Goal: Task Accomplishment & Management: Manage account settings

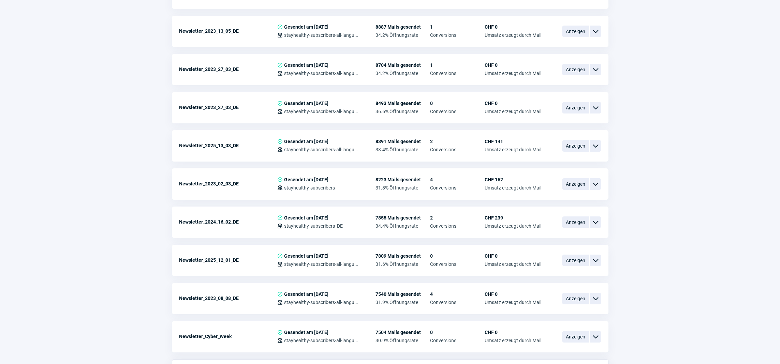
scroll to position [492, 0]
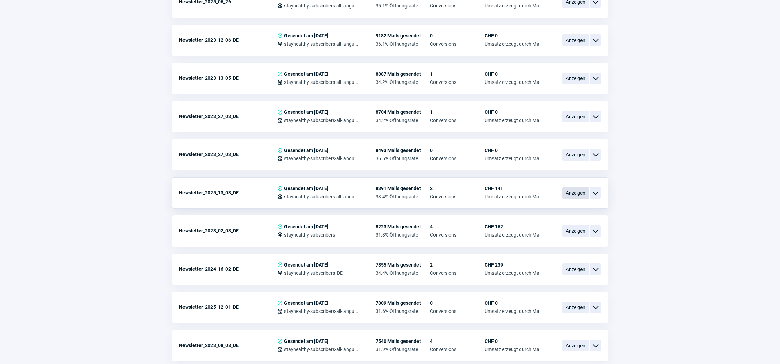
click at [564, 193] on span "Anzeigen" at bounding box center [575, 193] width 27 height 12
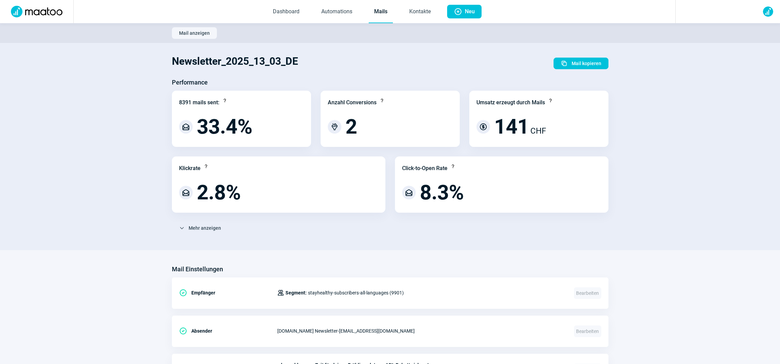
click at [380, 17] on link "Mails" at bounding box center [381, 12] width 24 height 23
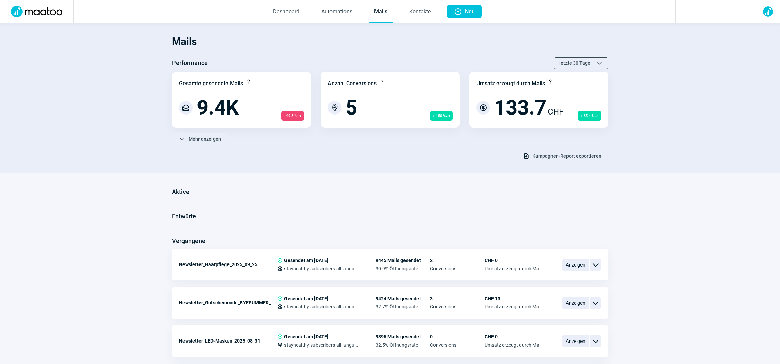
click at [382, 15] on link "Mails" at bounding box center [381, 12] width 24 height 23
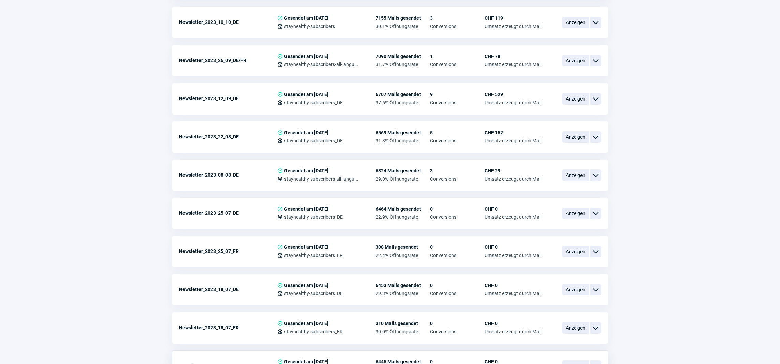
scroll to position [1064, 0]
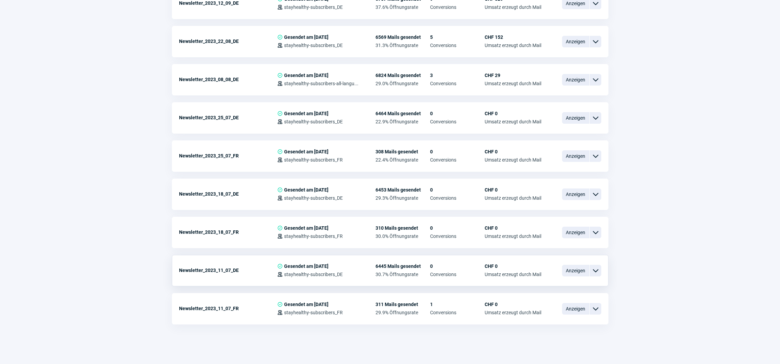
click at [255, 274] on div "Newsletter_2023_11_07_DE" at bounding box center [228, 271] width 98 height 14
click at [575, 272] on span "Anzeigen" at bounding box center [575, 271] width 27 height 12
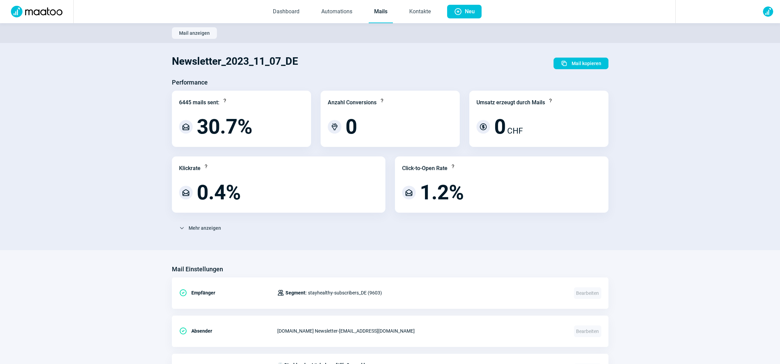
click at [385, 16] on link "Mails" at bounding box center [381, 12] width 24 height 23
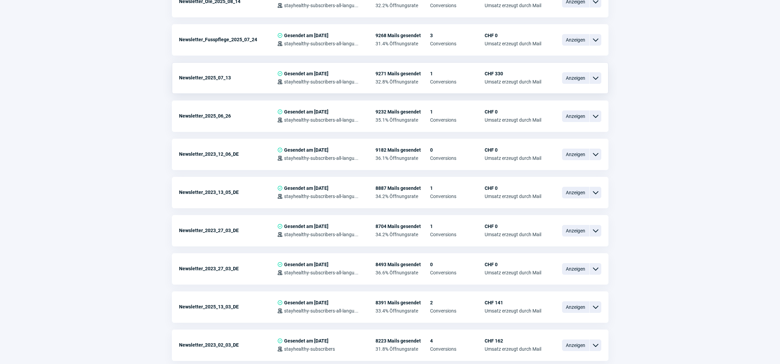
scroll to position [542, 0]
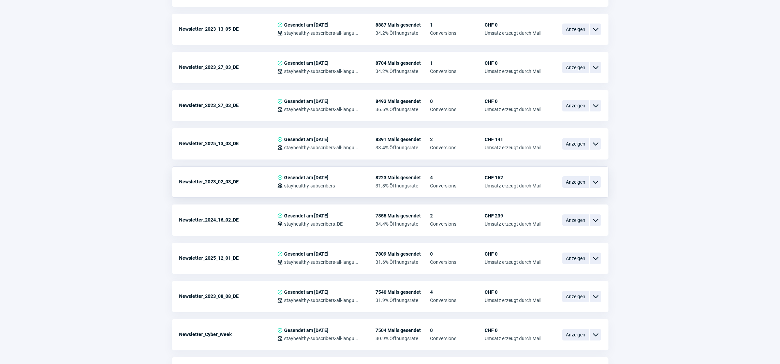
click at [593, 184] on span "ChevronDown icon" at bounding box center [596, 182] width 8 height 8
click at [592, 195] on div "Vorschau" at bounding box center [560, 195] width 82 height 12
click at [595, 70] on span "ChevronDown icon" at bounding box center [596, 67] width 8 height 8
click at [590, 80] on div "Vorschau" at bounding box center [560, 80] width 82 height 12
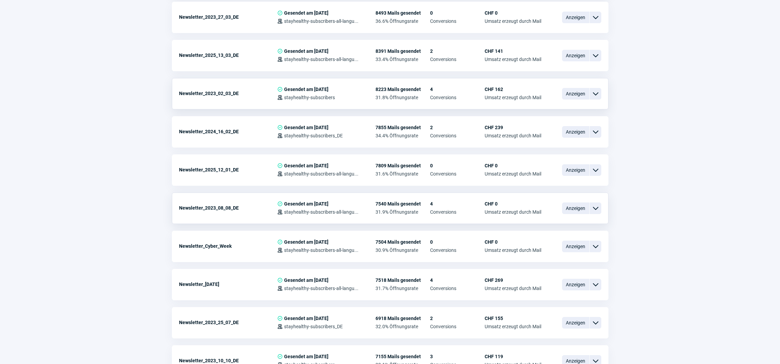
scroll to position [676, 0]
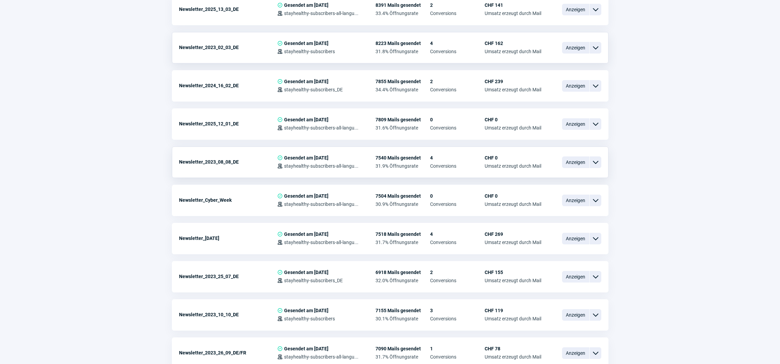
click at [597, 166] on span "ChevronDown icon" at bounding box center [596, 162] width 8 height 8
click at [594, 176] on div "Vorschau" at bounding box center [560, 175] width 82 height 12
click at [592, 48] on span "ChevronDown icon" at bounding box center [596, 48] width 8 height 8
click at [592, 57] on div "Vorschau" at bounding box center [560, 61] width 82 height 12
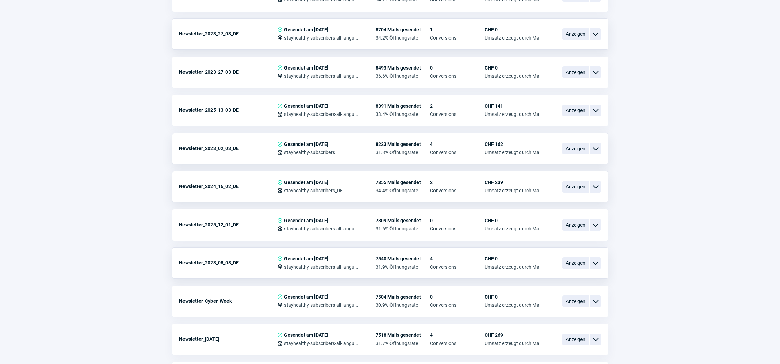
scroll to position [562, 0]
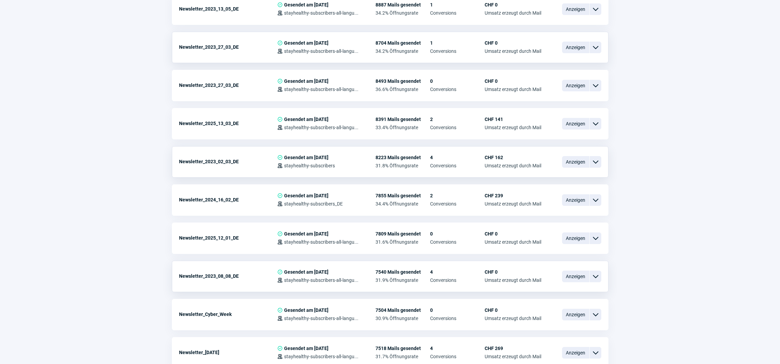
click at [598, 49] on span "ChevronDown icon" at bounding box center [596, 47] width 8 height 8
click at [597, 58] on div "Vorschau" at bounding box center [560, 60] width 82 height 12
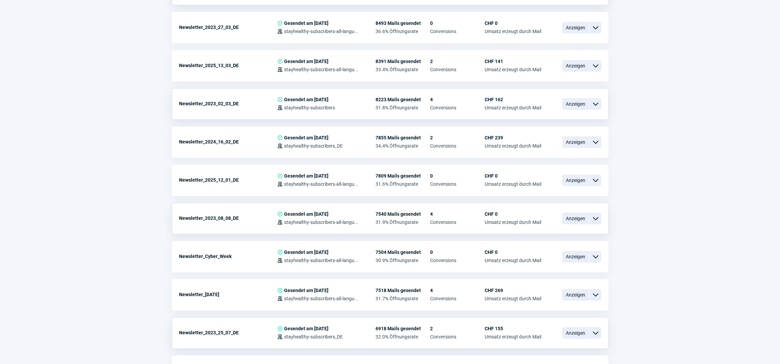
scroll to position [623, 0]
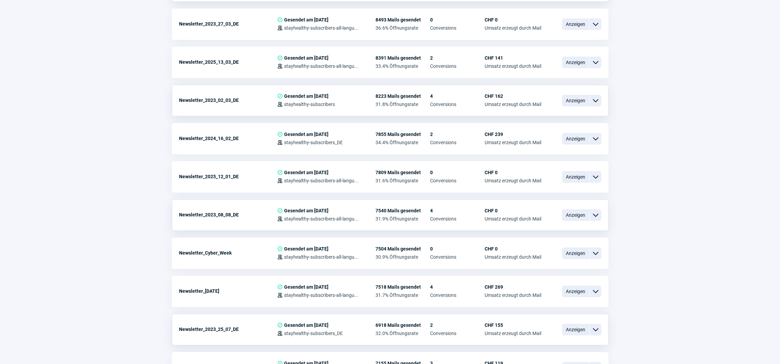
click at [593, 330] on span "ChevronDown icon" at bounding box center [596, 330] width 8 height 8
click at [586, 337] on div "Vorschau" at bounding box center [560, 343] width 82 height 12
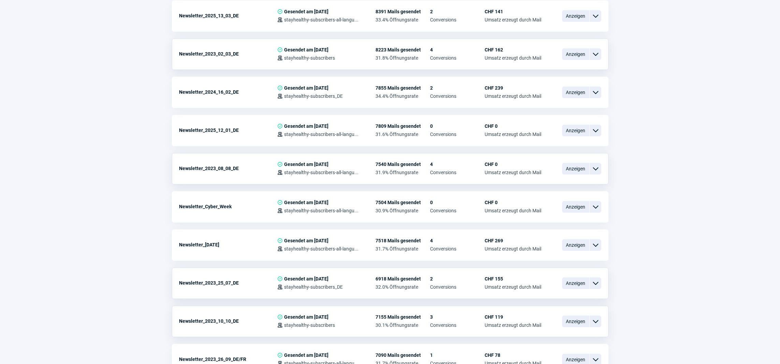
scroll to position [670, 0]
click at [593, 322] on span "ChevronDown icon" at bounding box center [596, 321] width 8 height 8
click at [589, 333] on div "Vorschau" at bounding box center [560, 334] width 82 height 12
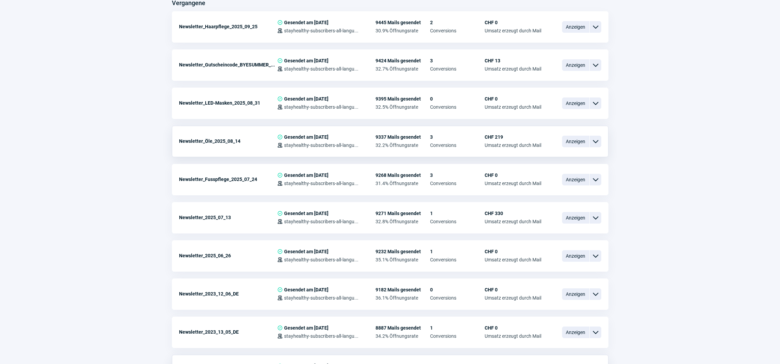
scroll to position [281, 0]
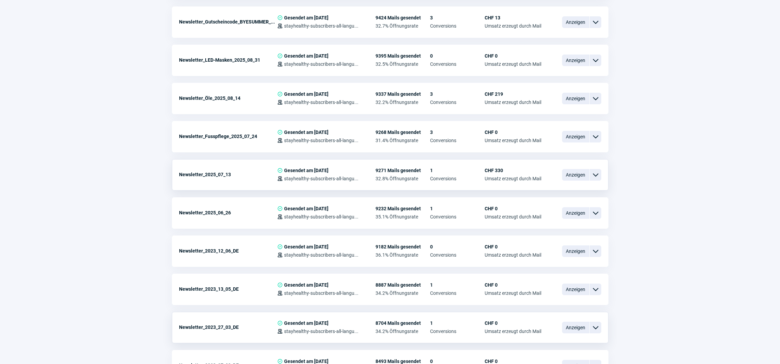
click at [598, 178] on span "ChevronDown icon" at bounding box center [596, 175] width 8 height 8
click at [593, 188] on div "Vorschau" at bounding box center [560, 188] width 82 height 12
click at [577, 215] on span "Anzeigen" at bounding box center [575, 213] width 27 height 12
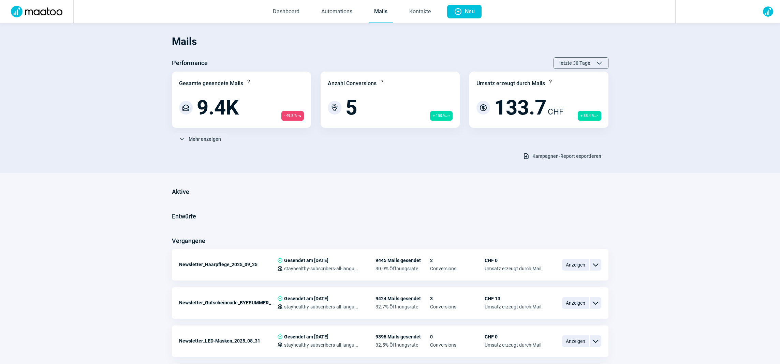
scroll to position [281, 0]
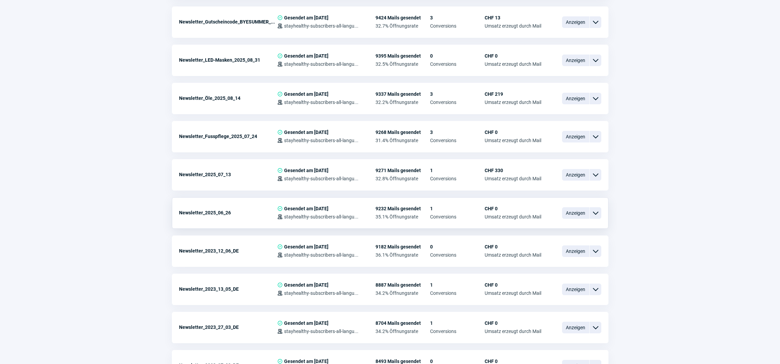
click at [597, 214] on span "ChevronDown icon" at bounding box center [596, 213] width 8 height 8
click at [589, 224] on div "Vorschau" at bounding box center [560, 226] width 82 height 12
click at [598, 213] on span "ChevronDown icon" at bounding box center [596, 213] width 8 height 8
click at [575, 253] on div "Kopieren" at bounding box center [560, 254] width 82 height 12
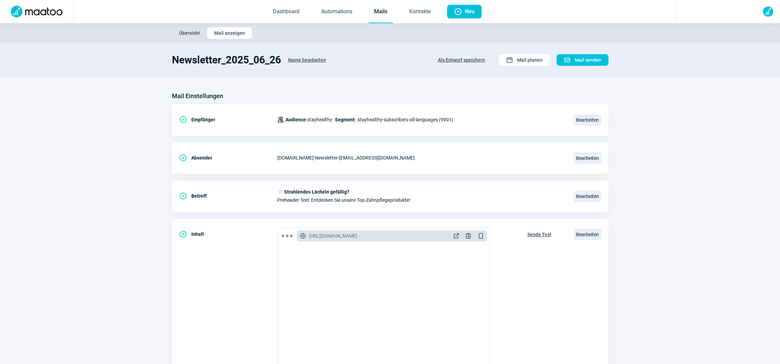
click at [307, 60] on span "Name bearbeiten" at bounding box center [307, 60] width 38 height 11
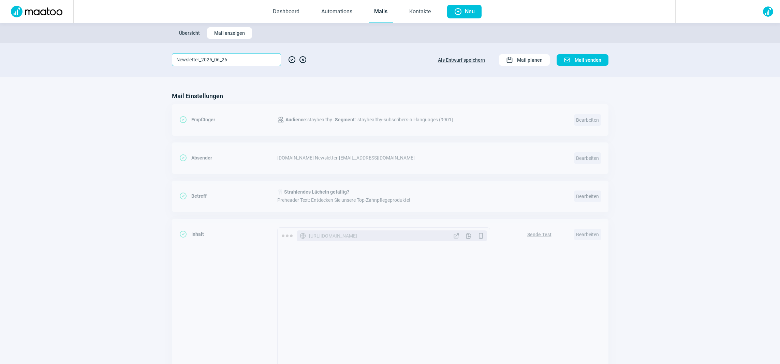
click at [219, 59] on input "Newsletter_2025_06_26" at bounding box center [226, 59] width 109 height 13
click at [230, 60] on input "Newsletter_2025_10_26" at bounding box center [226, 59] width 109 height 13
type input "Newsletter_2025_10_16"
click at [293, 59] on span "CheckCircle icon" at bounding box center [292, 59] width 8 height 13
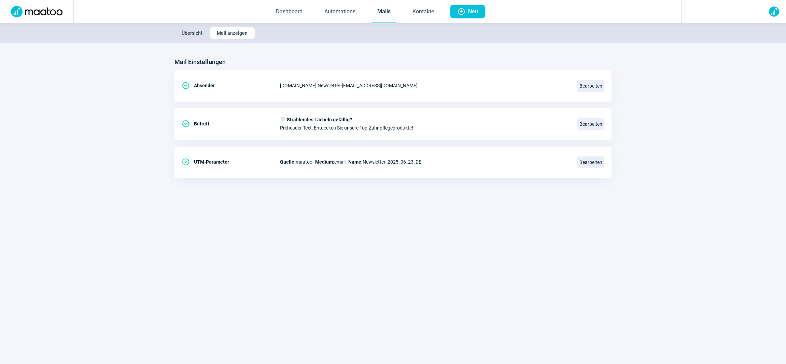
click at [194, 34] on span "Übersicht" at bounding box center [192, 33] width 21 height 11
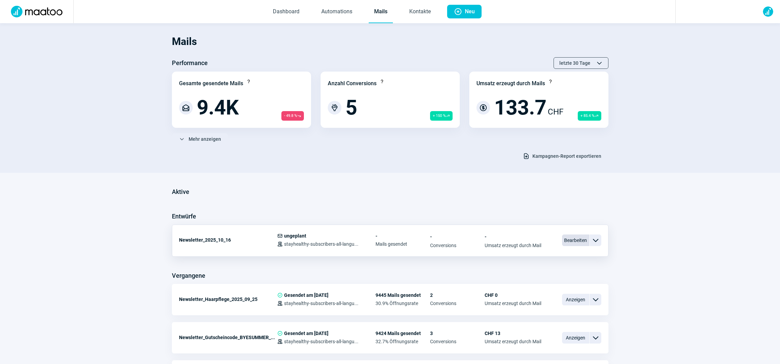
click at [565, 239] on span "Bearbeiten" at bounding box center [575, 241] width 27 height 12
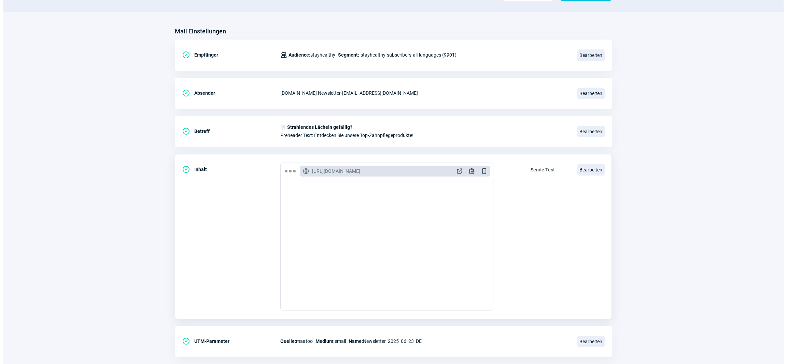
scroll to position [78, 0]
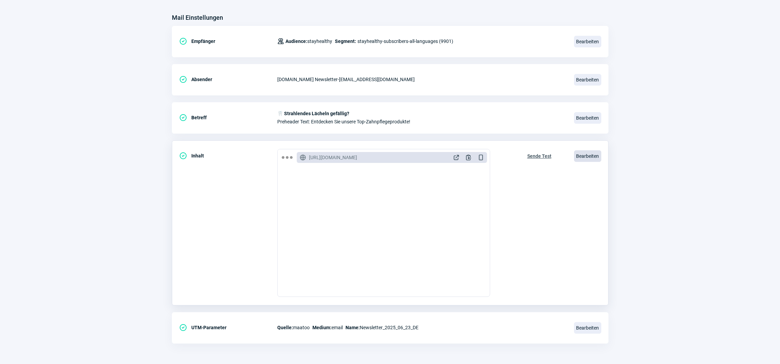
click at [585, 156] on span "Bearbeiten" at bounding box center [587, 156] width 27 height 12
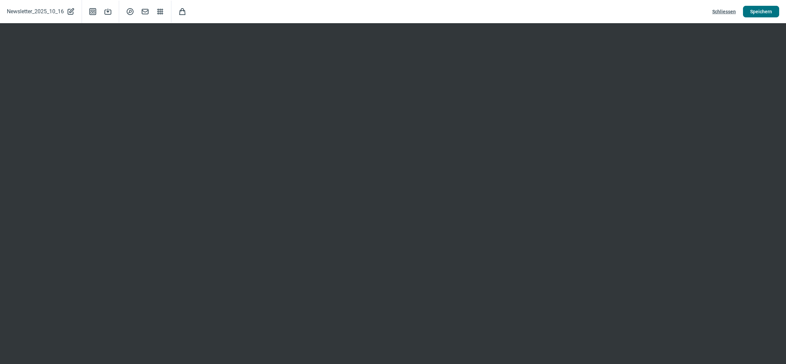
click at [765, 14] on span "Speichern" at bounding box center [761, 11] width 22 height 11
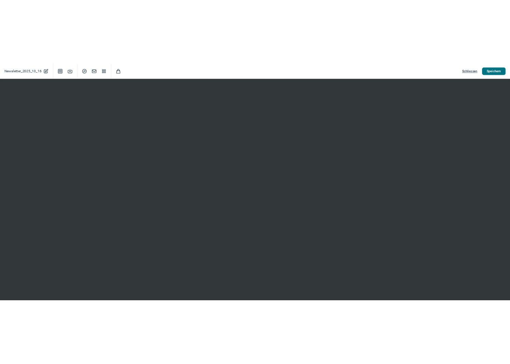
scroll to position [0, 0]
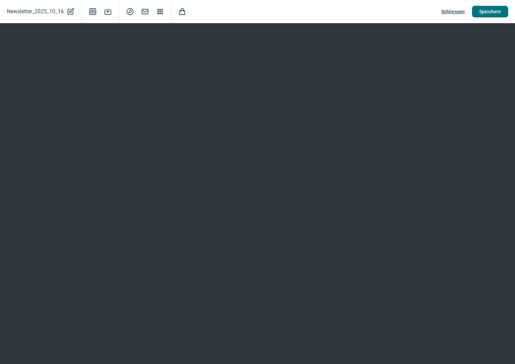
click at [489, 11] on span "Speichern" at bounding box center [490, 11] width 22 height 11
click at [493, 15] on span "Speichern" at bounding box center [490, 11] width 22 height 11
click at [453, 9] on span "Schliessen" at bounding box center [453, 11] width 24 height 11
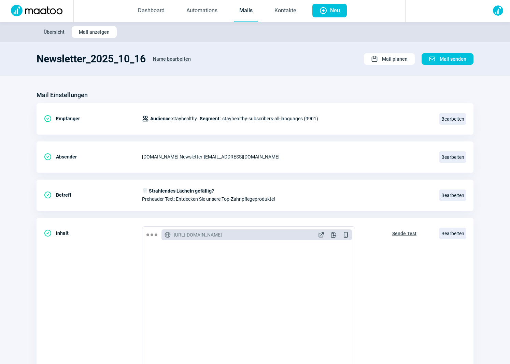
scroll to position [1, 0]
click at [444, 119] on span "Bearbeiten" at bounding box center [452, 119] width 27 height 12
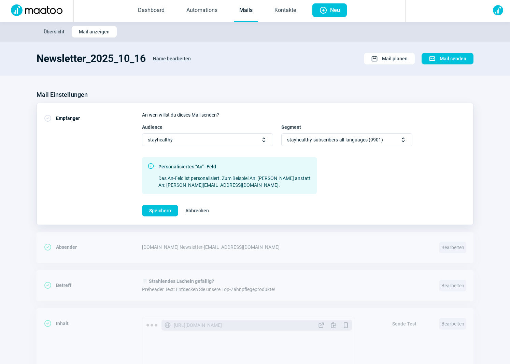
click at [407, 140] on div "stayhealthy-subscribers-all-languages (9901) Selector icon" at bounding box center [346, 139] width 131 height 13
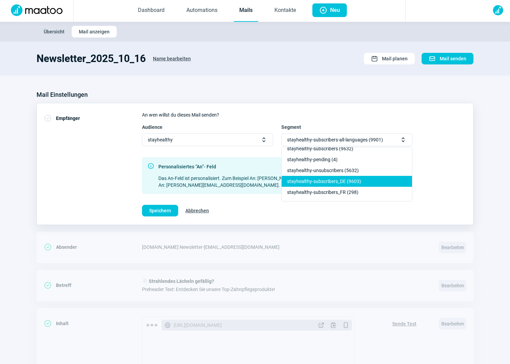
scroll to position [12, 0]
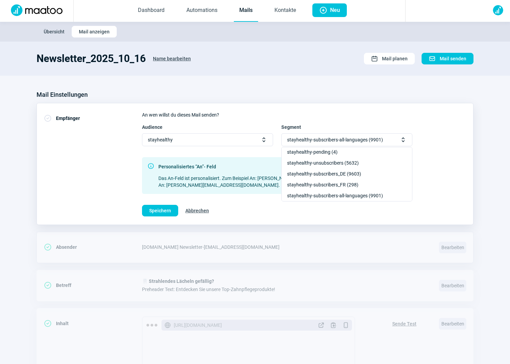
click at [464, 238] on div "CheckCircle icon Absender [DOMAIN_NAME] Newsletter - [EMAIL_ADDRESS][DOMAIN_NAM…" at bounding box center [255, 247] width 437 height 31
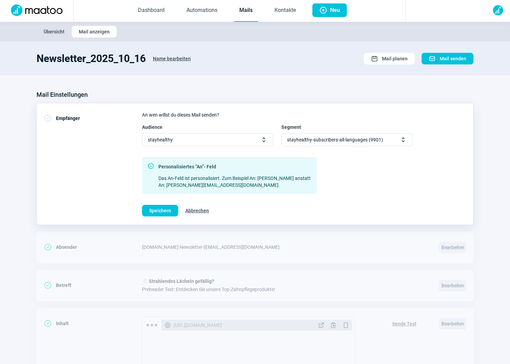
click at [197, 213] on span "Abbrechen" at bounding box center [197, 210] width 24 height 11
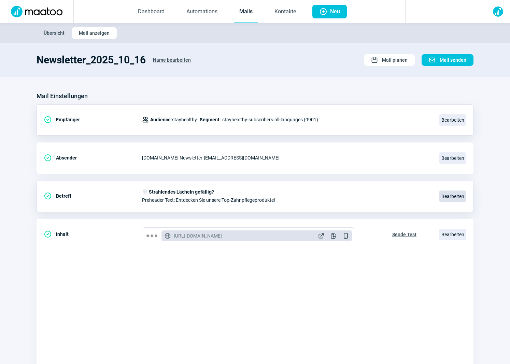
click at [456, 197] on span "Bearbeiten" at bounding box center [452, 197] width 27 height 12
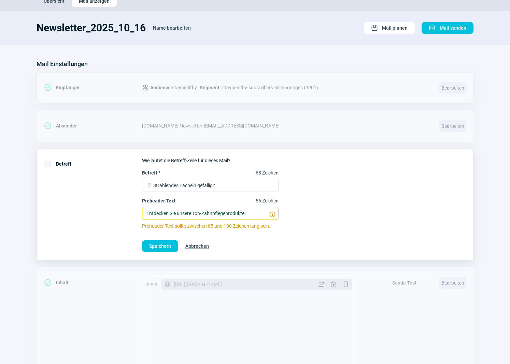
scroll to position [46, 0]
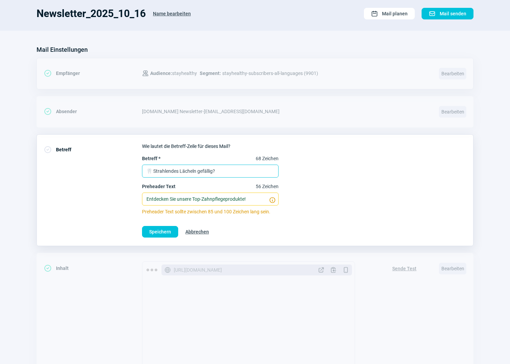
drag, startPoint x: 227, startPoint y: 170, endPoint x: 143, endPoint y: 169, distance: 84.0
click at [143, 169] on input "🦷 Strahlendes Lächeln gefällig?" at bounding box center [210, 171] width 137 height 13
paste input "Microneedling leicht gemacht ✨"
click at [148, 170] on input "Microneedling leicht gemacht ✨" at bounding box center [210, 171] width 137 height 13
type input "Microneedling leicht gemacht ✨"
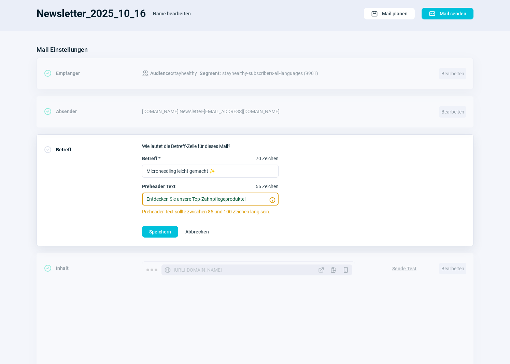
drag, startPoint x: 260, startPoint y: 202, endPoint x: 140, endPoint y: 197, distance: 119.9
click at [140, 197] on div "CheckCircle icon Betreff Wie lautet die Betreff-Zeile für dieses Mail? Betreff …" at bounding box center [255, 190] width 437 height 112
paste input "Für ein gepflegtes Hautgefühl und eine bewusste Pflegeroutine – jetzt entdecken."
type input "Für ein gepflegtes Hautgefühl und eine bewusste Pflegeroutine – jetzt entdecken."
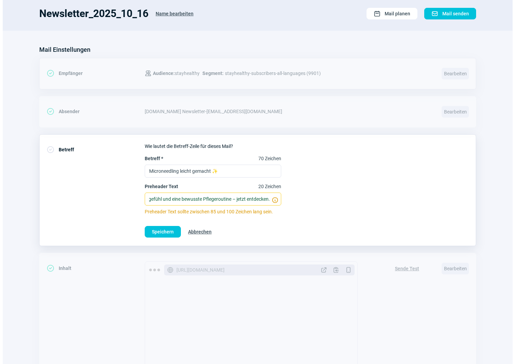
scroll to position [0, 0]
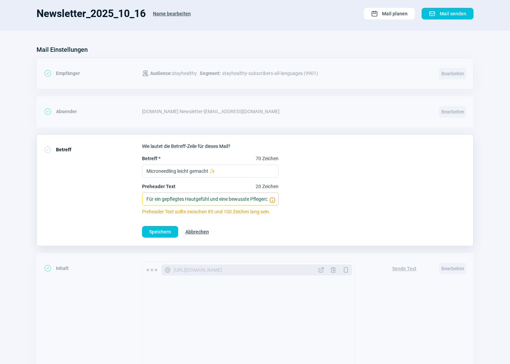
click at [138, 199] on div "CheckCircle icon Betreff Wie lautet die Betreff-Zeile für dieses Mail? Betreff …" at bounding box center [255, 190] width 437 height 112
click at [157, 231] on span "Speichern" at bounding box center [160, 232] width 22 height 11
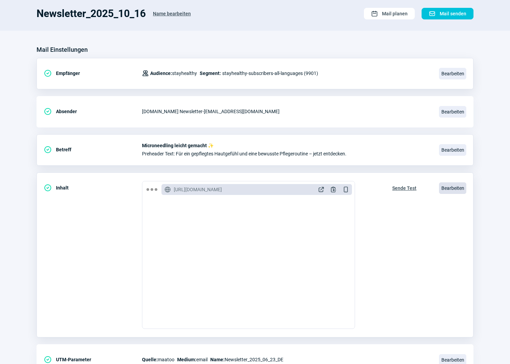
click at [449, 190] on span "Bearbeiten" at bounding box center [452, 189] width 27 height 12
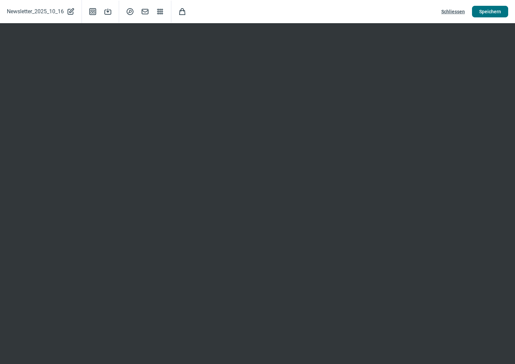
click at [497, 11] on span "Speichern" at bounding box center [490, 11] width 22 height 11
click at [505, 13] on button "Speichern" at bounding box center [490, 12] width 36 height 12
click at [481, 14] on span "Speichern" at bounding box center [490, 11] width 22 height 11
click at [144, 12] on span "Mail icon" at bounding box center [145, 12] width 8 height 8
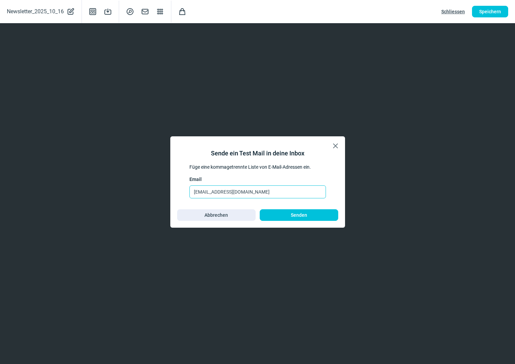
drag, startPoint x: 252, startPoint y: 193, endPoint x: 176, endPoint y: 184, distance: 76.7
click at [176, 184] on div "X icon Sende ein Test Mail in deine Inbox Füge eine kommagetrennte Liste von E-…" at bounding box center [257, 182] width 175 height 91
type input "[PERSON_NAME][EMAIL_ADDRESS][DOMAIN_NAME]"
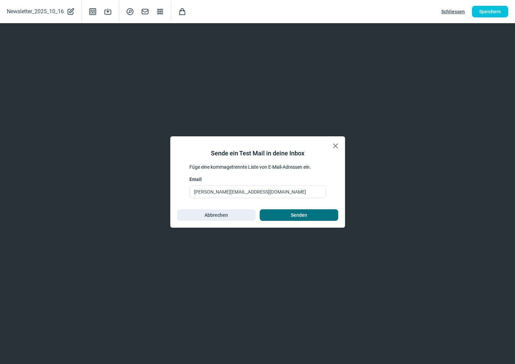
click at [281, 216] on span "Senden" at bounding box center [299, 215] width 64 height 11
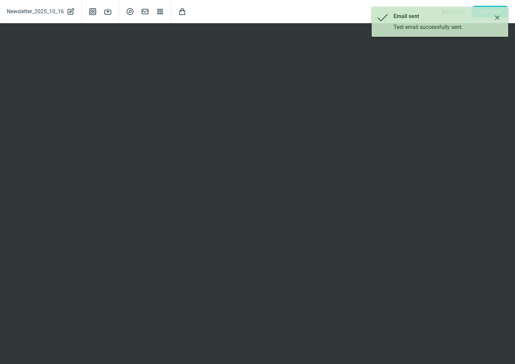
click at [498, 18] on icon "Close" at bounding box center [496, 17] width 5 height 5
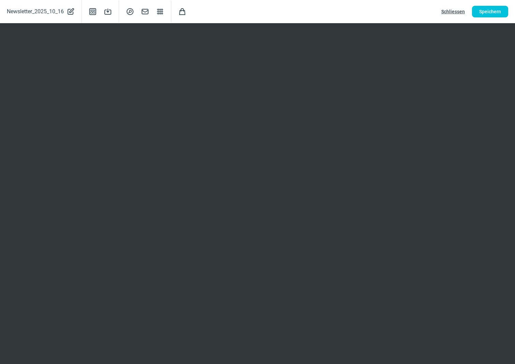
click at [446, 12] on span "Schliessen" at bounding box center [453, 11] width 24 height 11
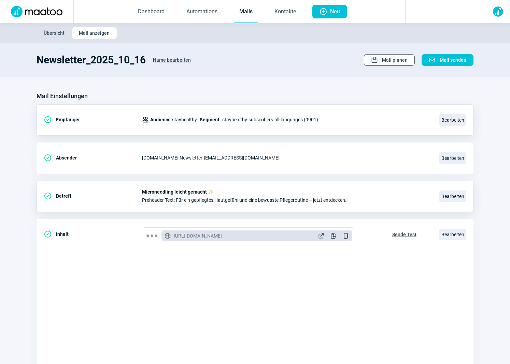
click at [397, 62] on span "Mail planen" at bounding box center [395, 60] width 26 height 11
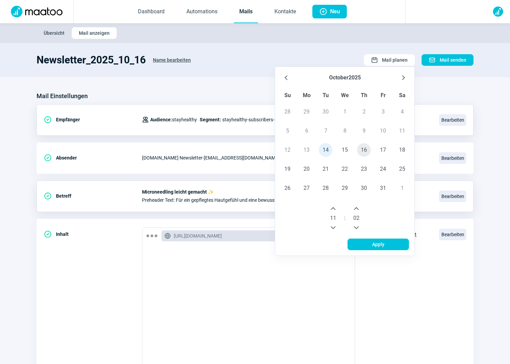
click at [364, 152] on span "16" at bounding box center [364, 150] width 14 height 14
click at [333, 211] on icon "Next Hour" at bounding box center [332, 208] width 5 height 5
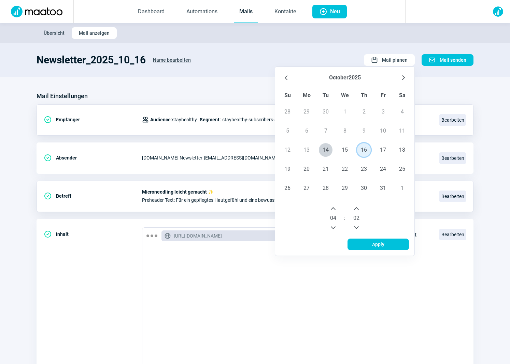
click at [333, 211] on icon "Next Hour" at bounding box center [332, 208] width 5 height 5
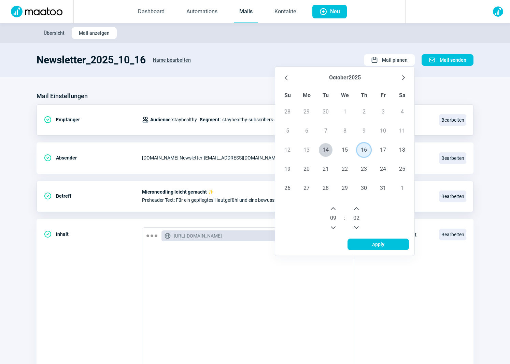
click at [333, 211] on icon "Next Hour" at bounding box center [332, 208] width 5 height 5
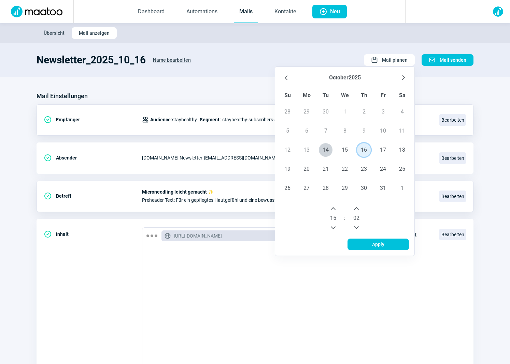
click at [333, 211] on icon "Next Hour" at bounding box center [332, 208] width 5 height 5
click at [357, 209] on icon "Next Minute" at bounding box center [356, 208] width 5 height 5
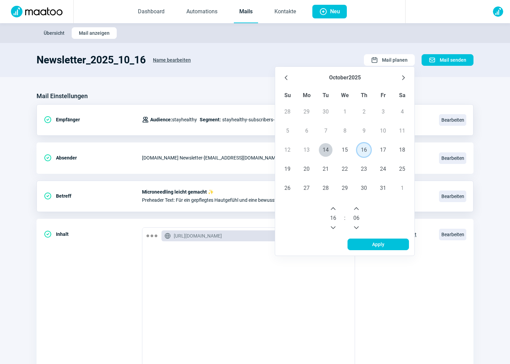
click at [357, 209] on icon "Next Minute" at bounding box center [356, 208] width 5 height 5
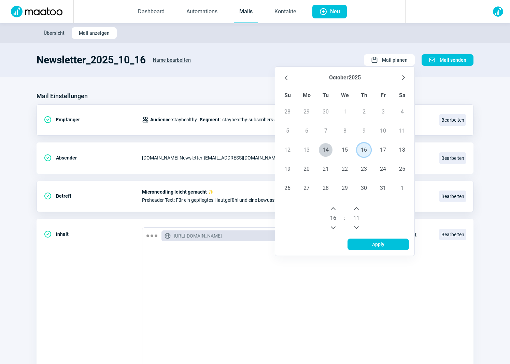
click at [357, 209] on icon "Next Minute" at bounding box center [356, 208] width 5 height 5
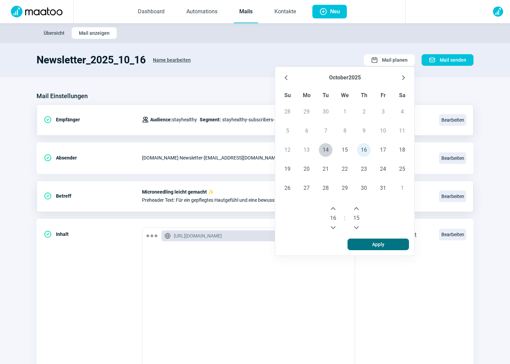
click at [362, 247] on span "Apply" at bounding box center [378, 244] width 47 height 11
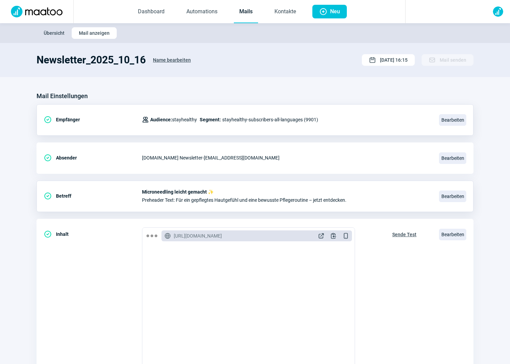
click at [243, 13] on link "Mails" at bounding box center [246, 12] width 24 height 23
